Goal: Task Accomplishment & Management: Manage account settings

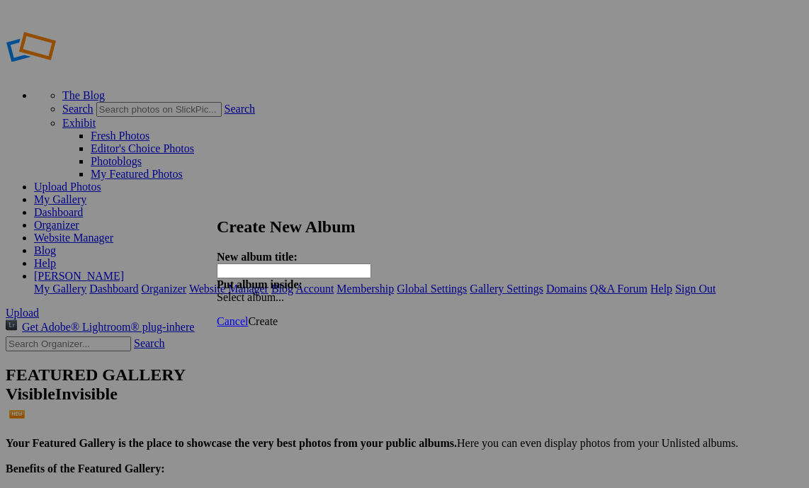
click at [315, 264] on input "text" at bounding box center [294, 271] width 154 height 15
paste input "CA Fall Tall Trees [DATE]-[DATE]"
type input "CA Fall Tall Trees [DATE]-[DATE]"
click at [278, 315] on span "Create" at bounding box center [263, 321] width 30 height 12
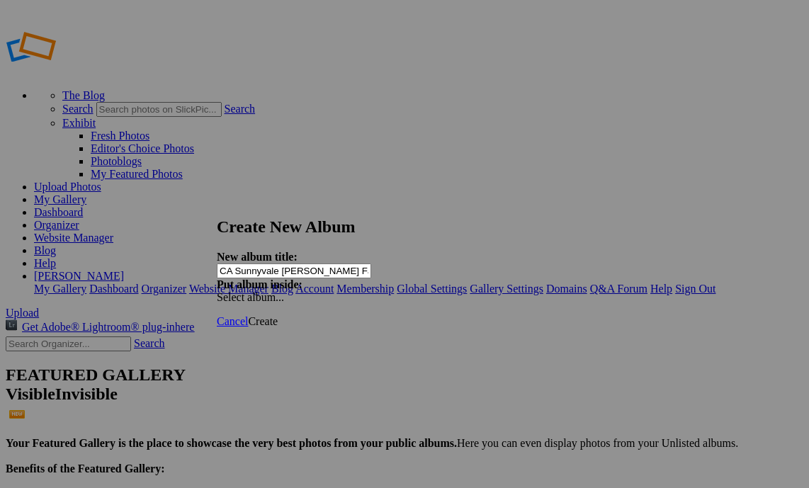
scroll to position [0, 37]
type input "CA Sunnyvale [PERSON_NAME] Fall Classic [DATE]-[DATE]"
click at [278, 315] on span "Create" at bounding box center [263, 321] width 30 height 12
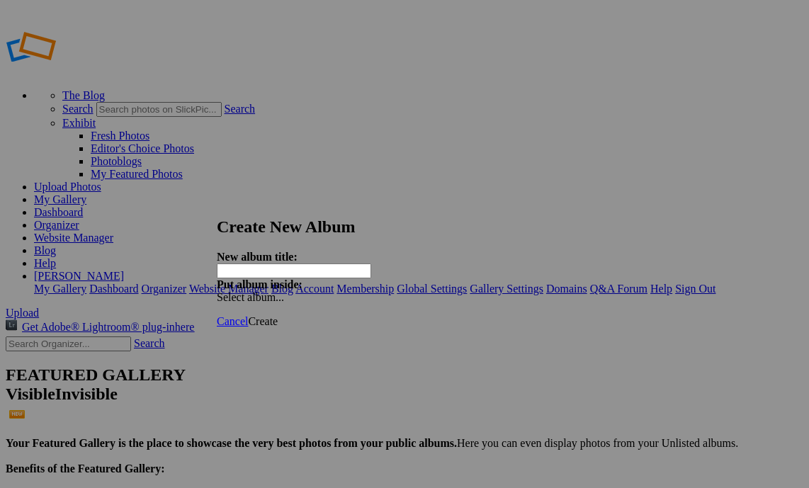
paste input "CA Ballistic United Fall Classic [DATE]-[DATE]"
type input "CA Ballistic United Fall Classic [DATE]-[DATE]"
click at [278, 315] on span "Create" at bounding box center [263, 321] width 30 height 12
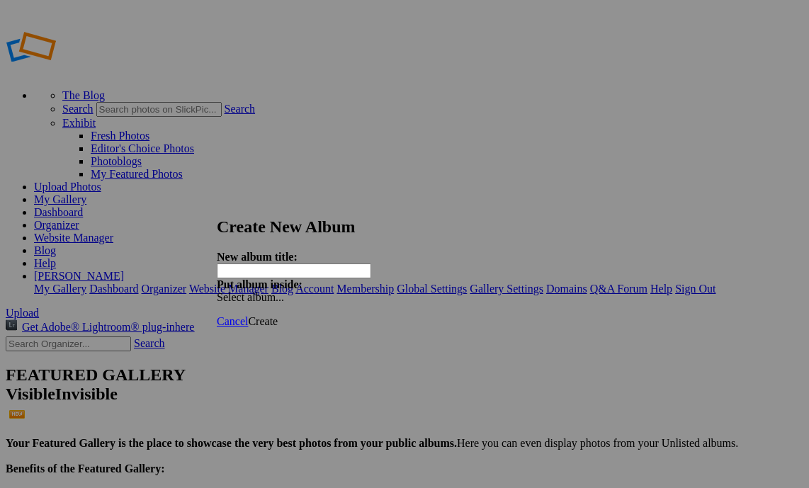
paste input "CA Premier Cup [DATE]-[DATE]"
type input "CA Premier Cup [DATE]-[DATE]"
click at [278, 315] on span "Create" at bounding box center [263, 321] width 30 height 12
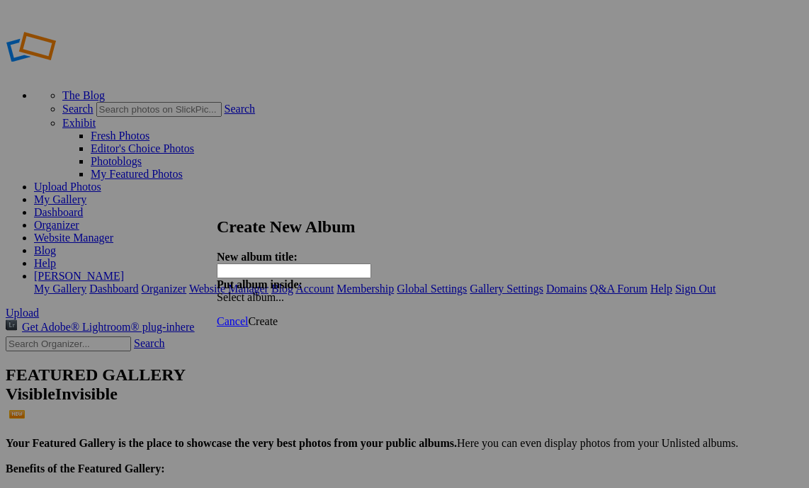
paste input "CA Silicon Valley Cup [DATE]-[DATE]"
type input "CA Silicon Valley Cup [DATE]-[DATE]"
click at [278, 315] on span "Create" at bounding box center [263, 321] width 30 height 12
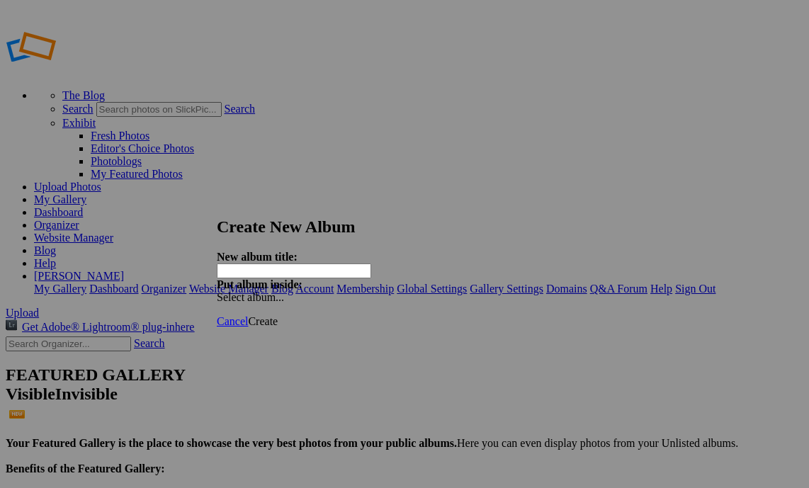
paste input "MI Lenawee Cup [DATE]-[DATE]"
type input "MI Lenawee Cup [DATE]-[DATE]"
click at [278, 315] on span "Create" at bounding box center [263, 321] width 30 height 12
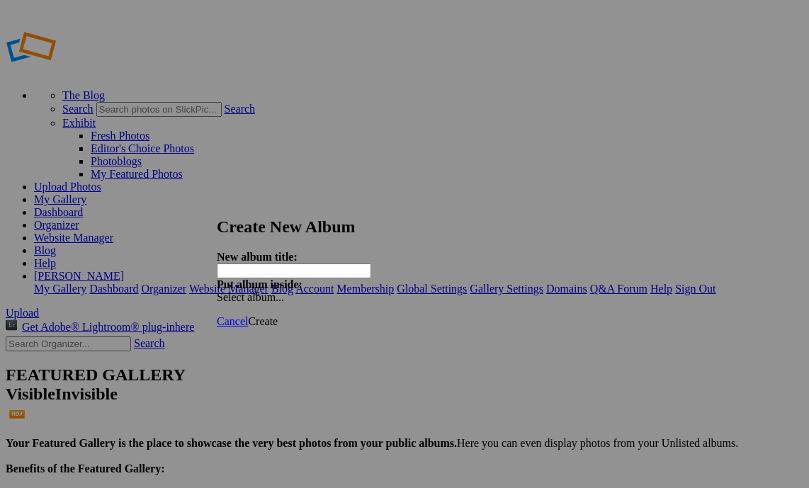
paste input "WI Croatian Eagles Festival [DATE]-[DATE]"
type input "WI Croatian Eagles Festival [DATE]-[DATE]"
click at [278, 315] on span "Create" at bounding box center [263, 321] width 30 height 12
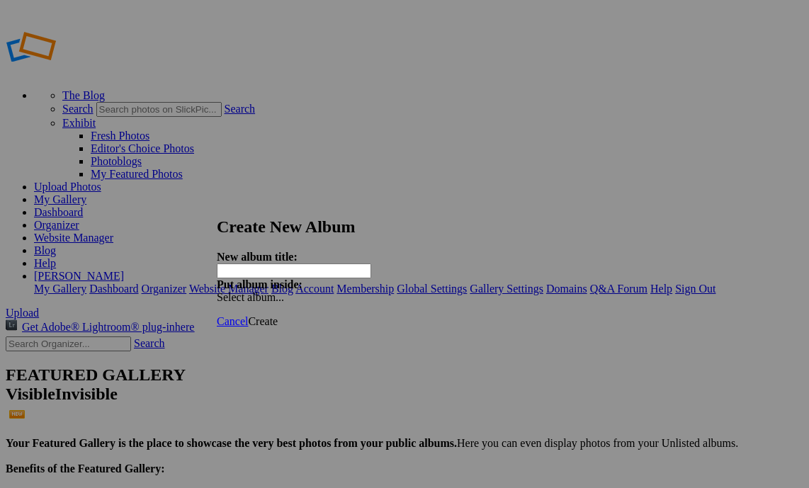
paste input "OH TFA Fall Ball Classic [DATE]-[DATE]"
type input "OH TFA Fall Ball Classic [DATE]-[DATE]"
click at [278, 315] on span "Create" at bounding box center [263, 321] width 30 height 12
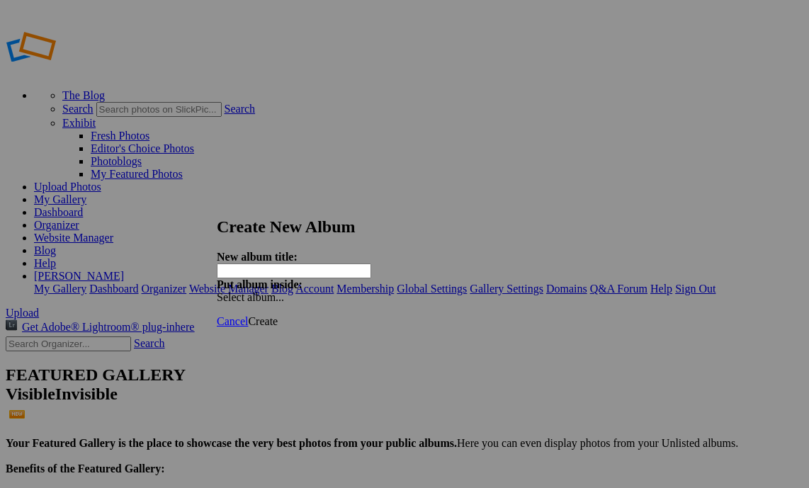
paste input "IL Lakers Fall Classic [DATE]-[DATE]"
type input "IL Lakers Fall Classic [DATE]-[DATE]"
click at [278, 315] on span "Create" at bounding box center [263, 321] width 30 height 12
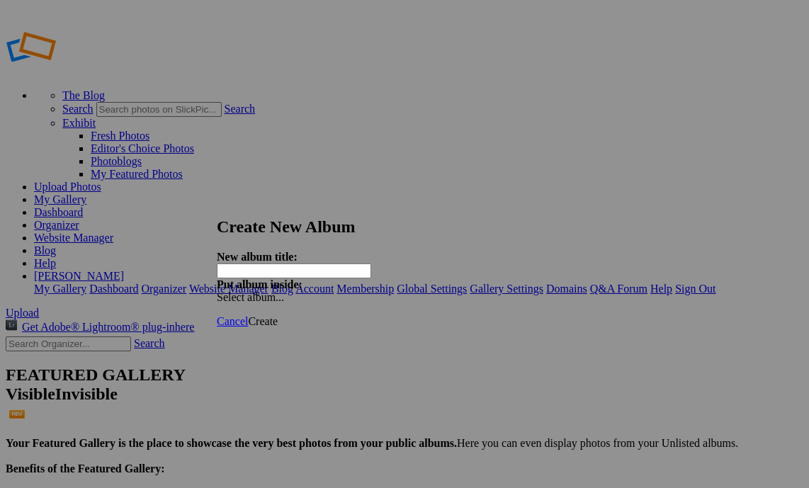
paste input "IN Socctoberfest [DATE]-[DATE]"
type input "IN Socctoberfest [DATE]-[DATE]"
click at [278, 315] on span "Create" at bounding box center [263, 321] width 30 height 12
